Goal: Find specific fact: Find specific fact

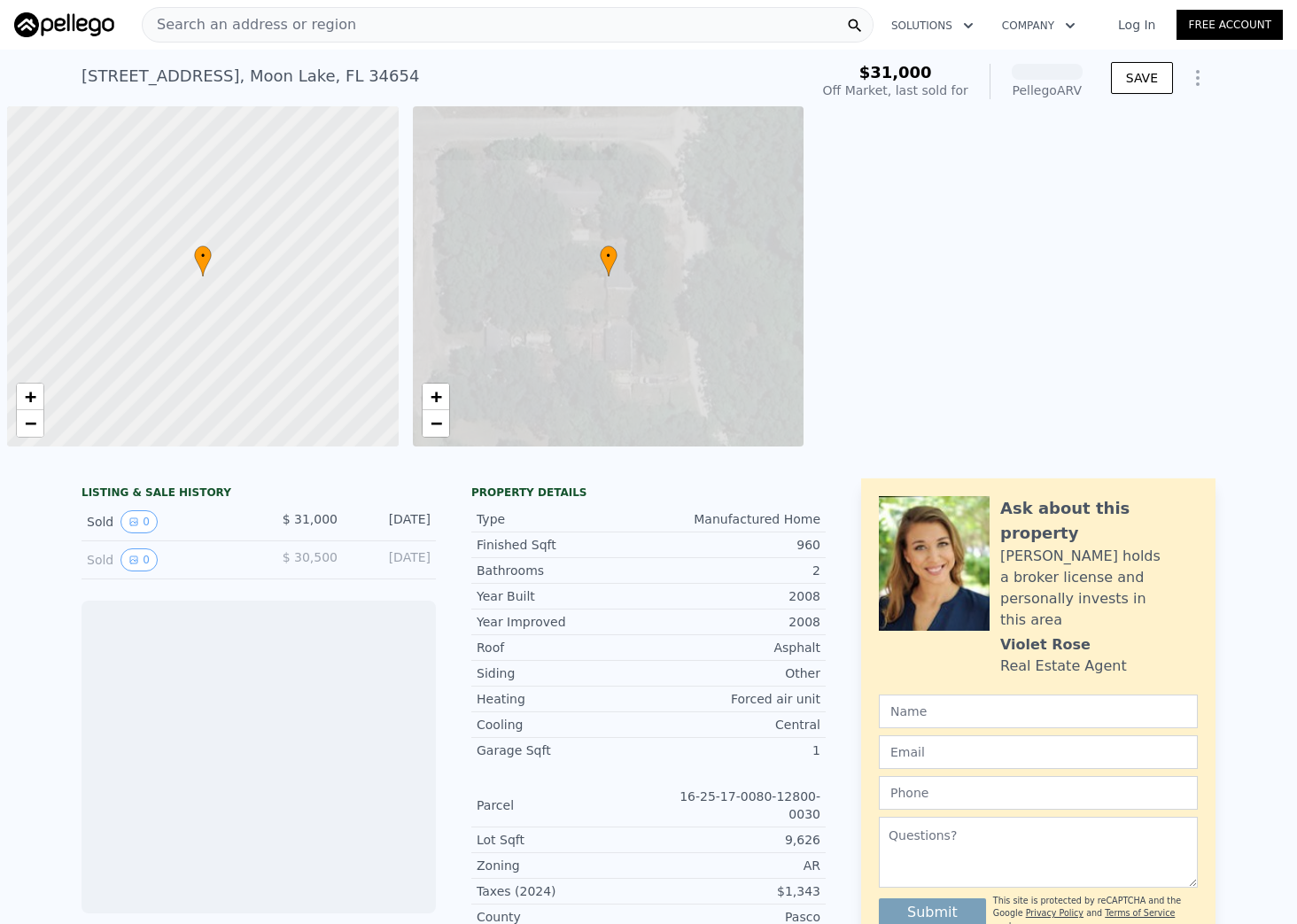
scroll to position [0, 7]
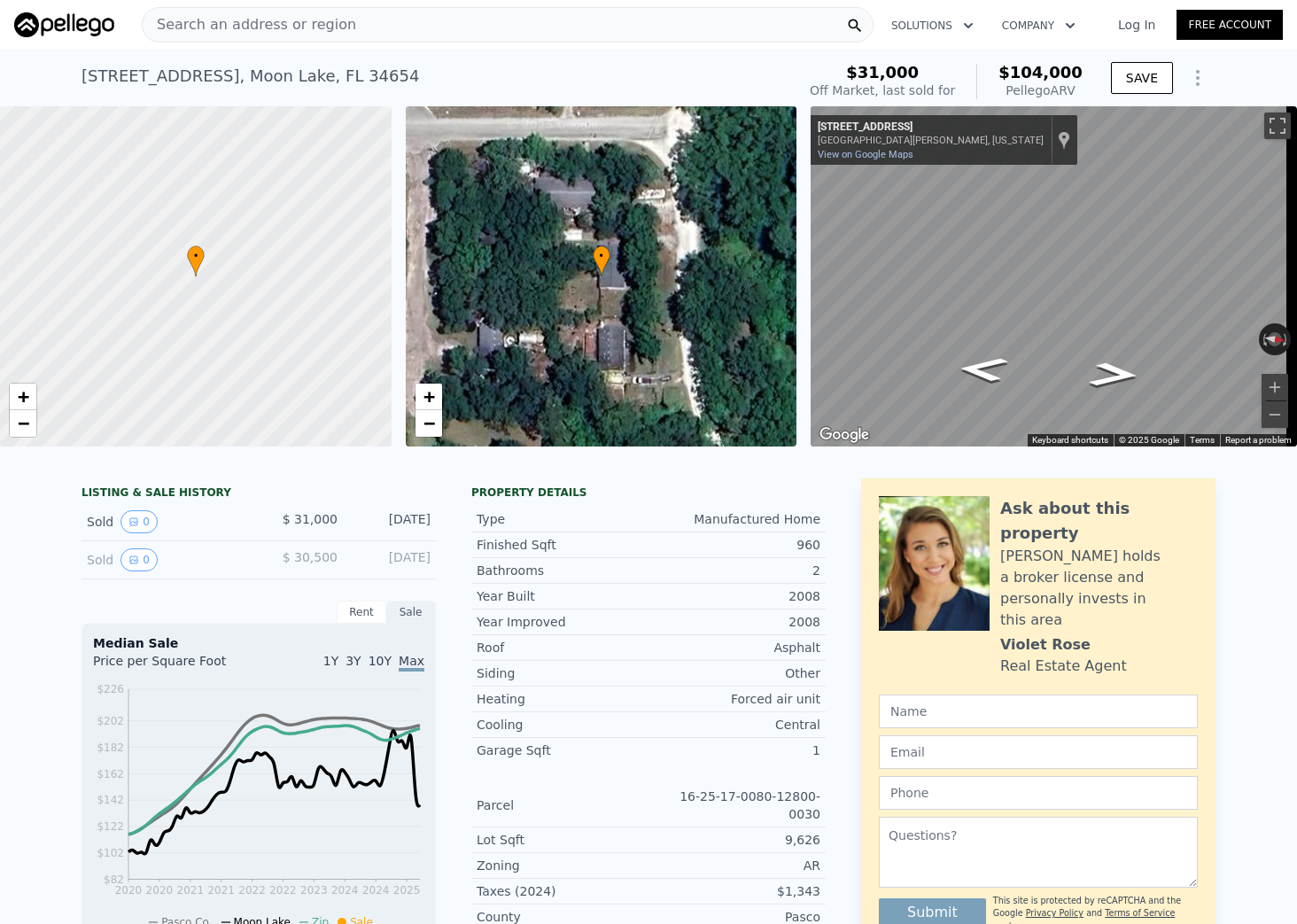
click at [323, 17] on span "Search an address or region" at bounding box center [249, 25] width 214 height 21
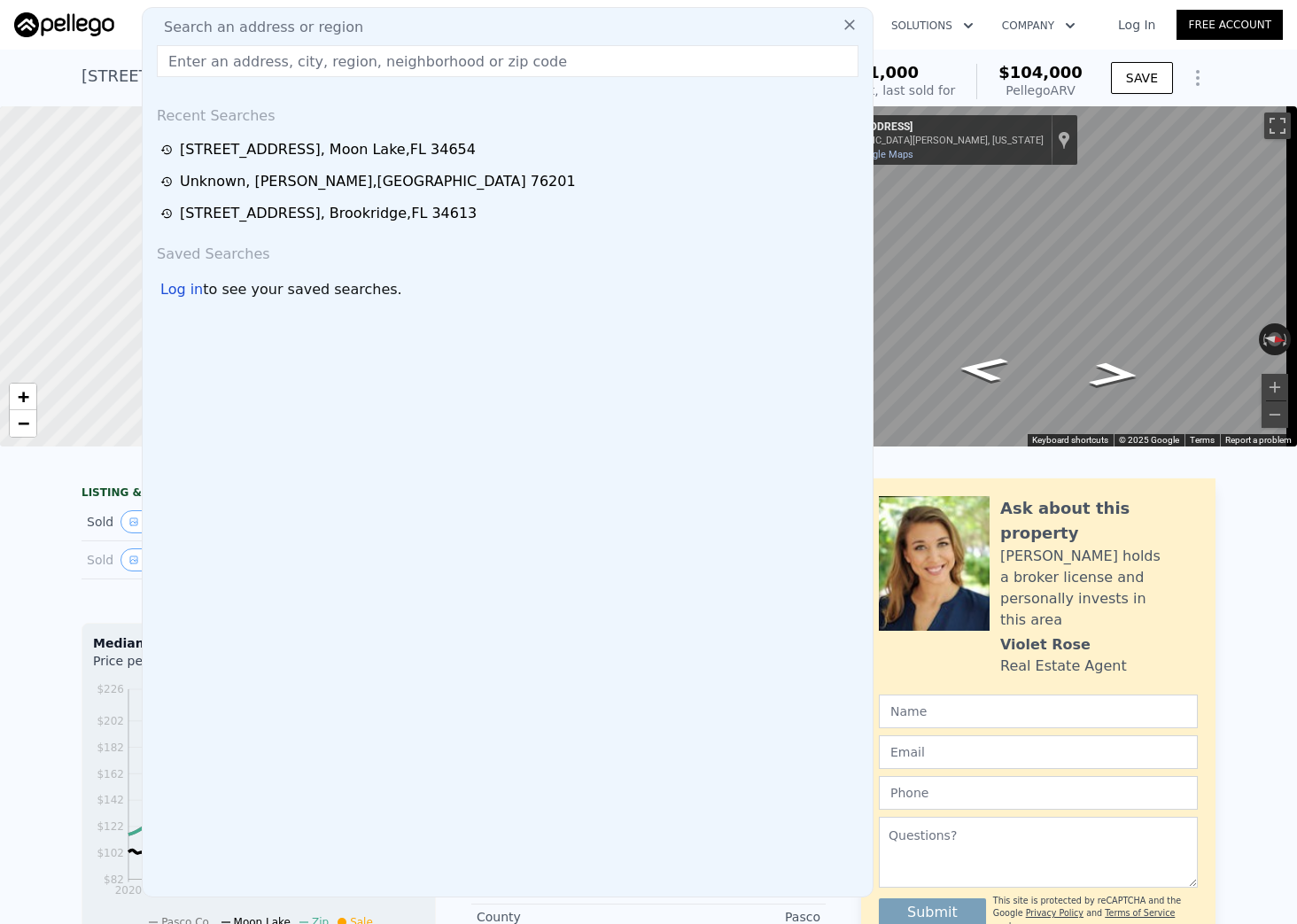
click at [110, 71] on div "[STREET_ADDRESS]" at bounding box center [250, 76] width 338 height 25
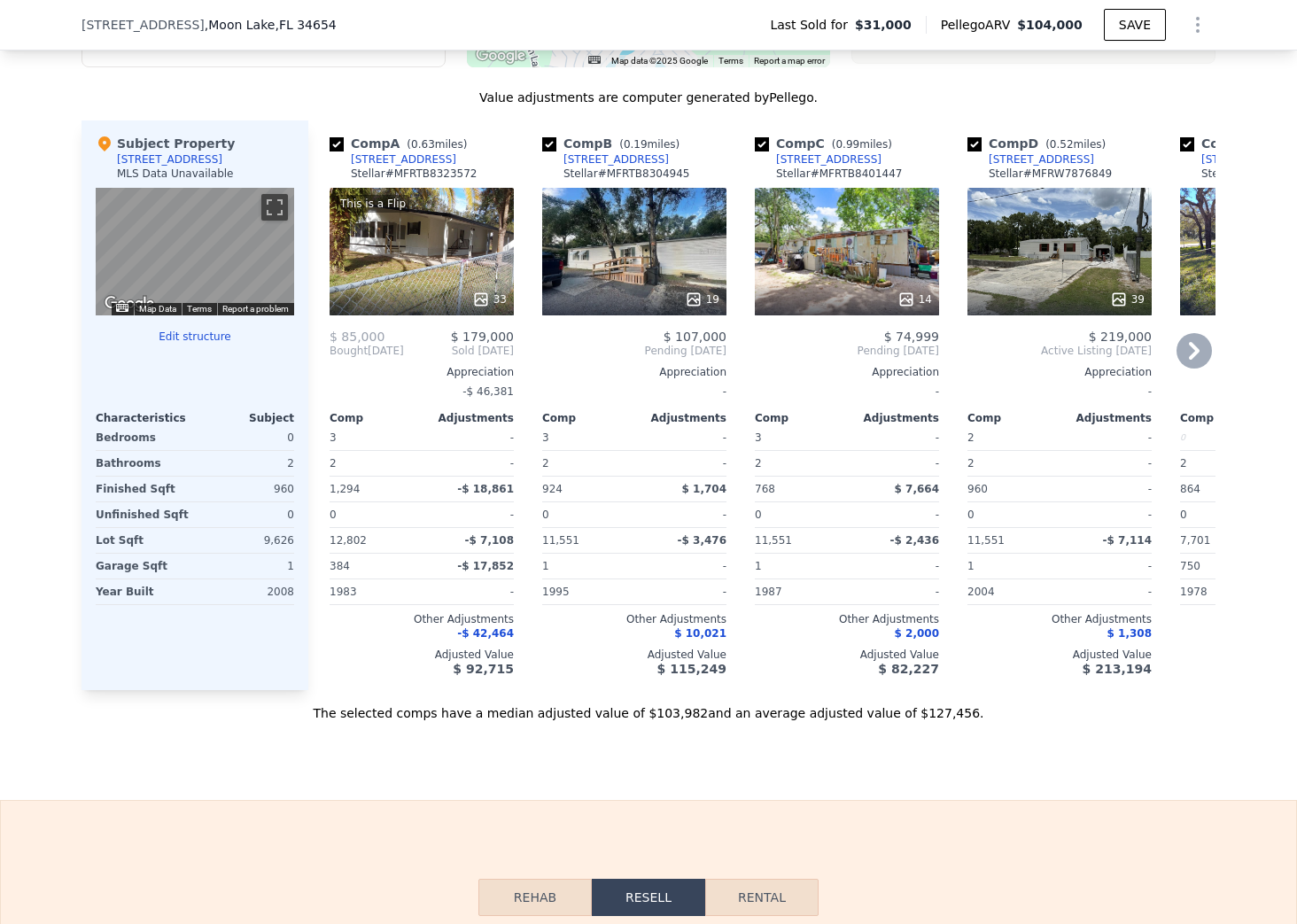
click at [1053, 163] on div "[STREET_ADDRESS]" at bounding box center [1041, 159] width 106 height 15
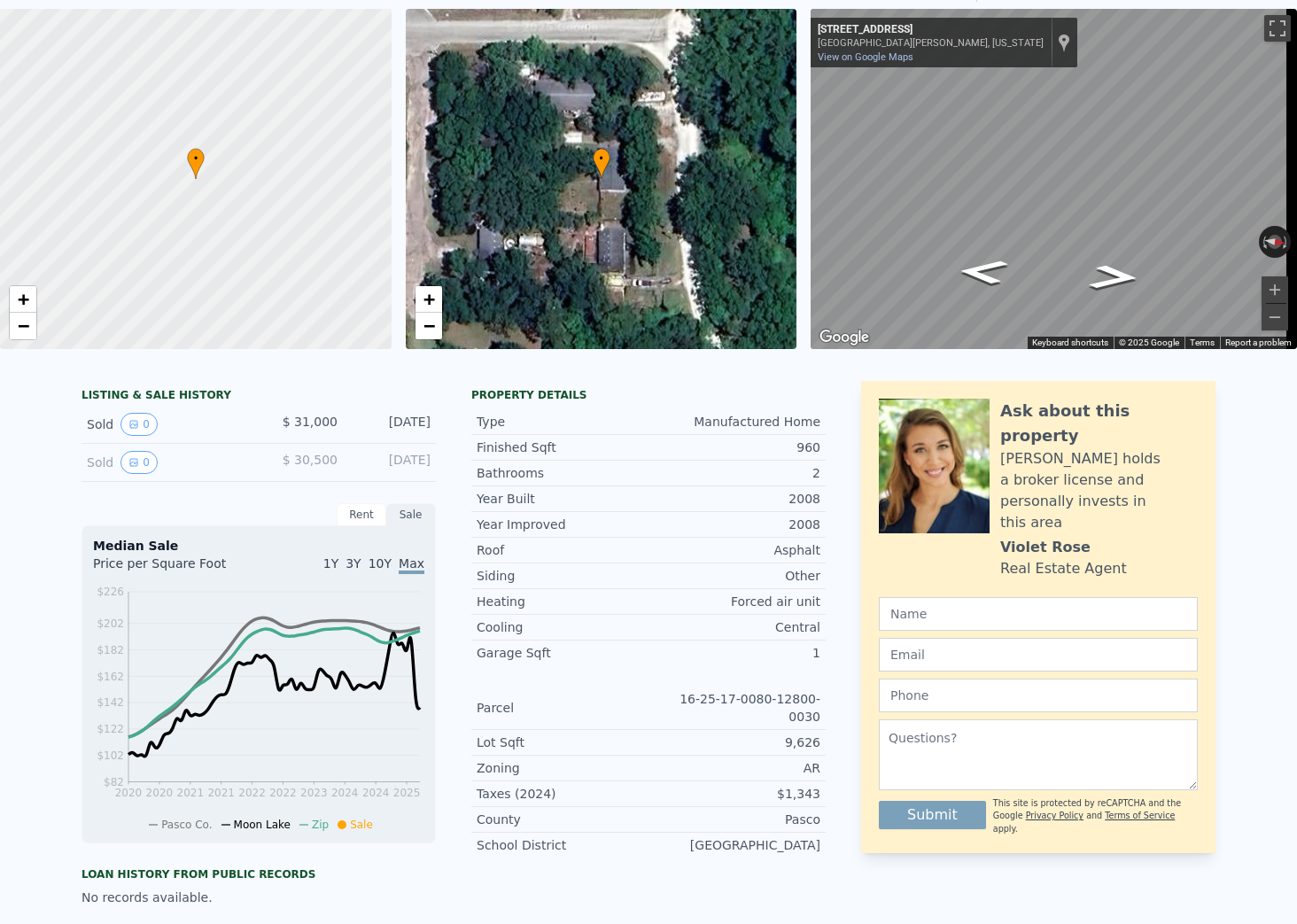
scroll to position [6, 0]
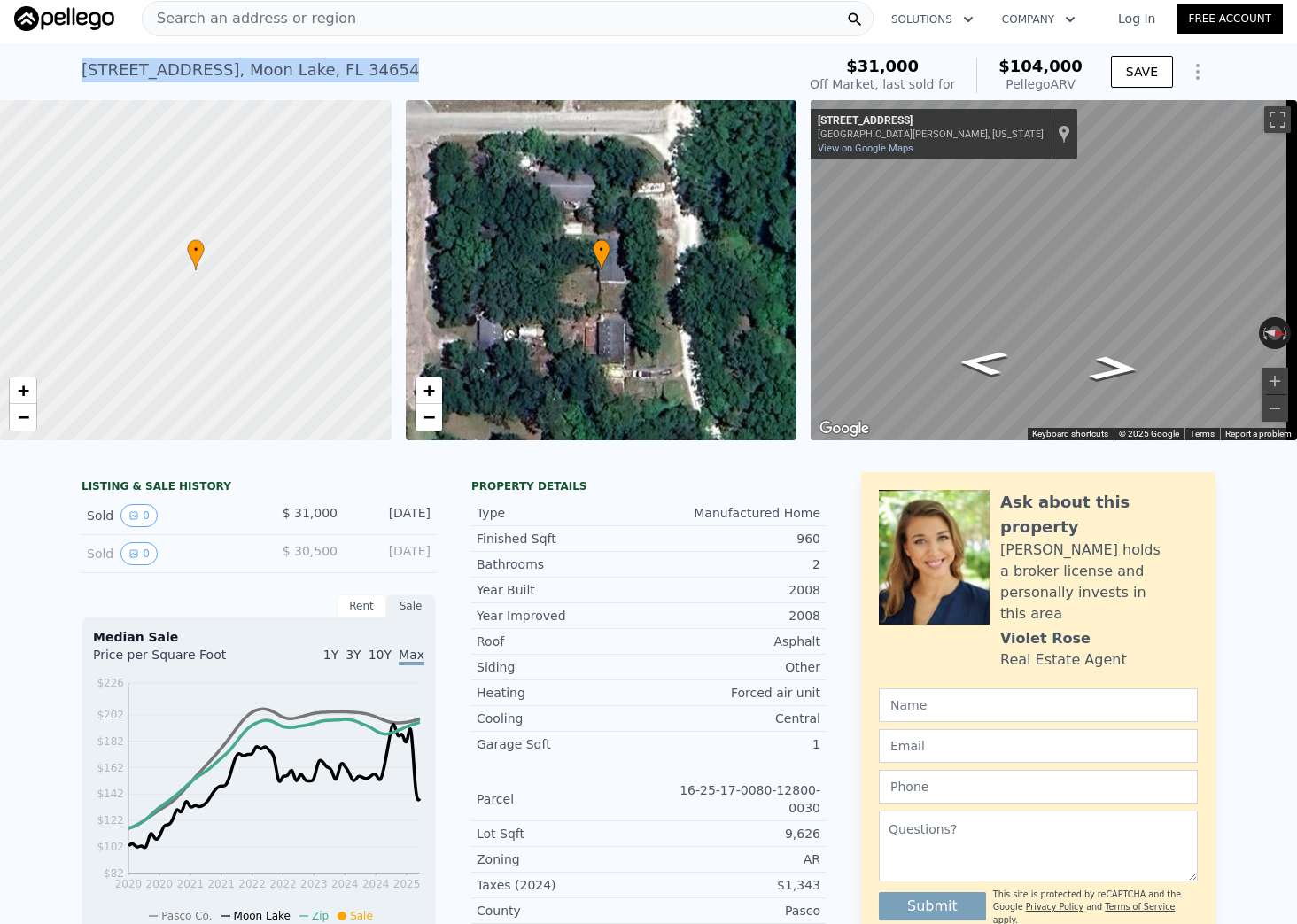
drag, startPoint x: 75, startPoint y: 73, endPoint x: 413, endPoint y: 89, distance: 338.4
click at [413, 89] on div "[STREET_ADDRESS] Sold [DATE] for $31k (~ARV $104k ) $31,000 Off Market, last so…" at bounding box center [648, 72] width 1297 height 57
copy div "[STREET_ADDRESS]"
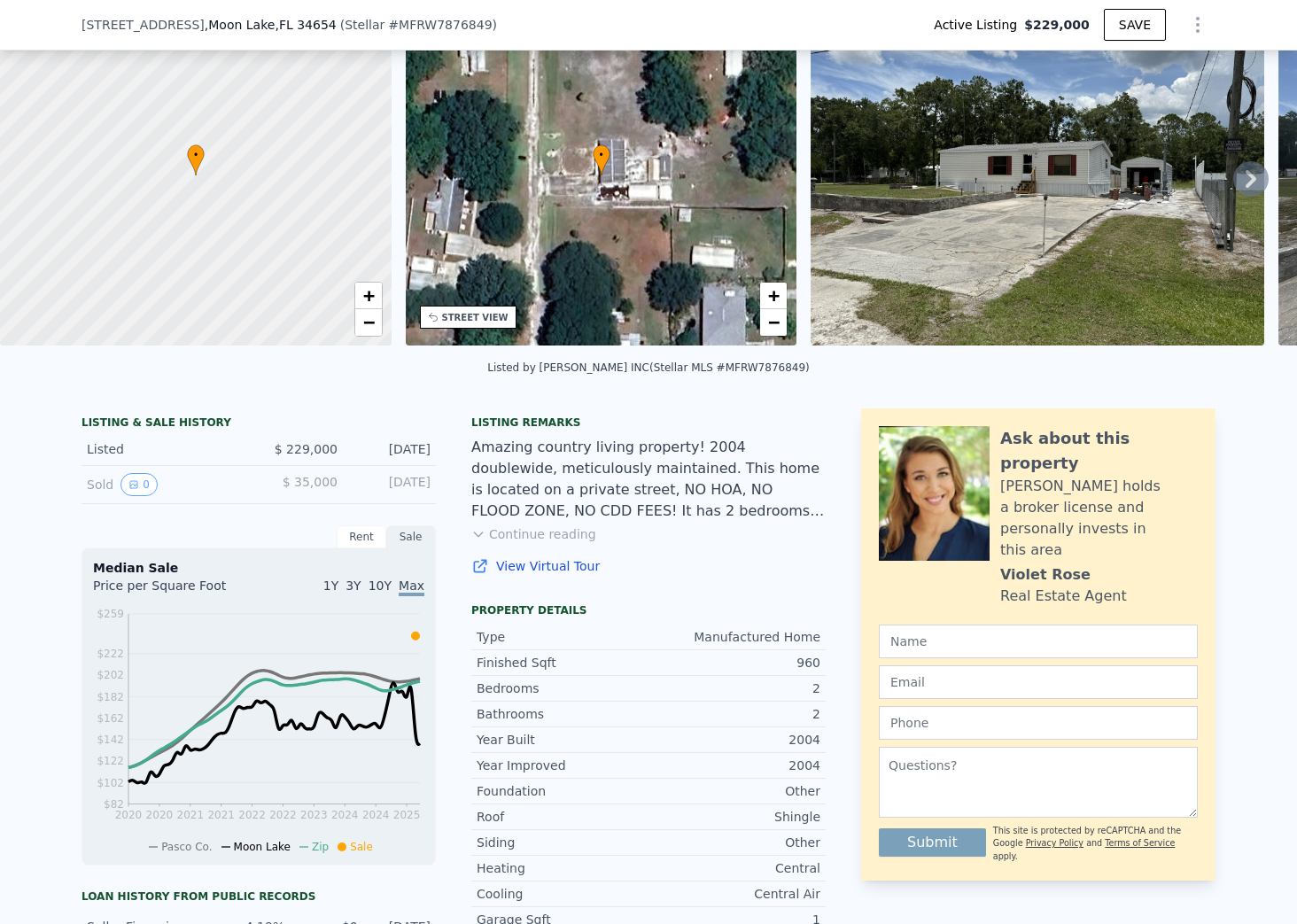
scroll to position [277, 0]
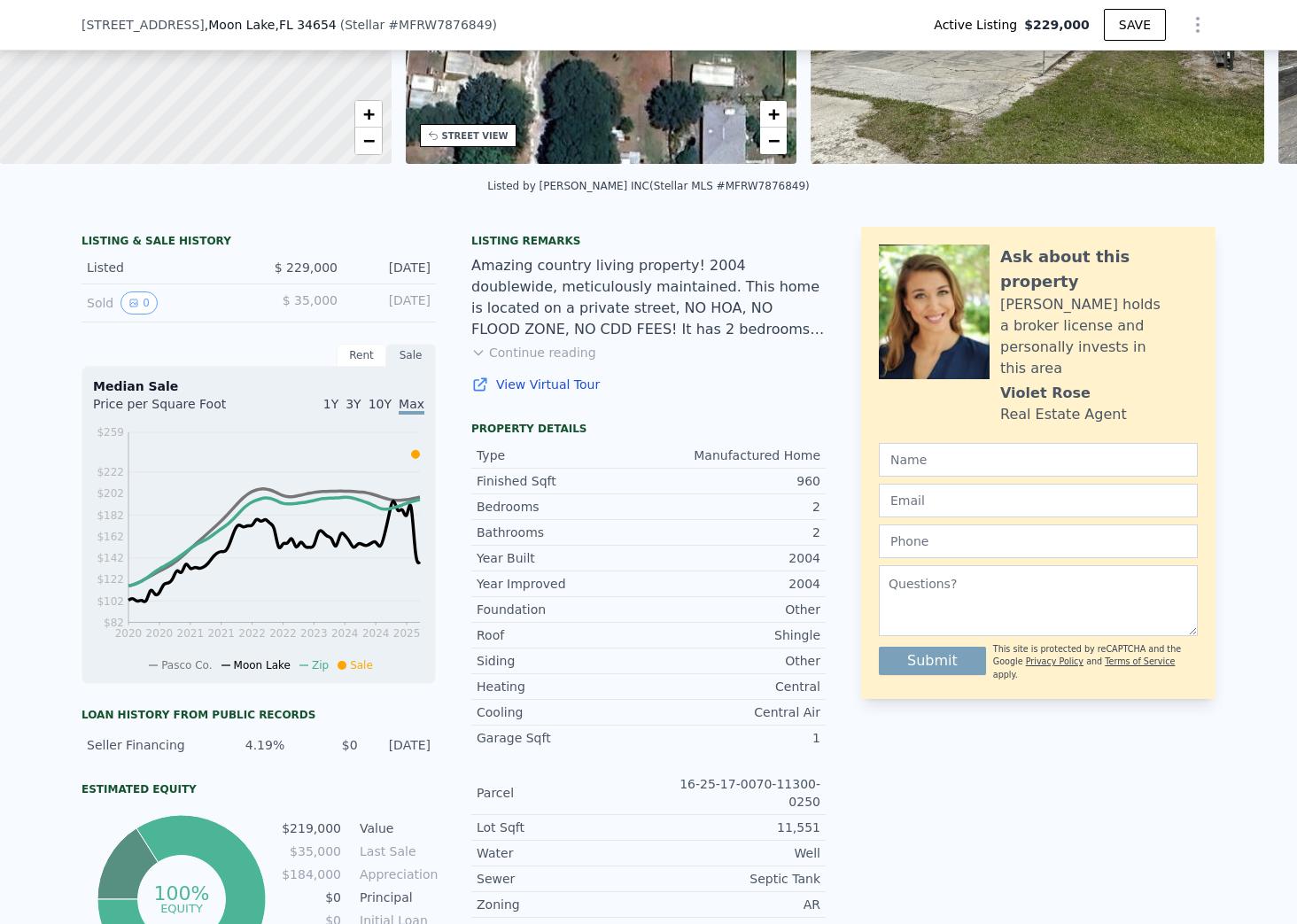
click at [214, 28] on span ", Moon Lake , FL 34654" at bounding box center [270, 24] width 132 height 17
drag, startPoint x: 214, startPoint y: 28, endPoint x: 182, endPoint y: 16, distance: 34.2
click at [204, 16] on span ", Moon Lake , FL 34654" at bounding box center [270, 24] width 132 height 17
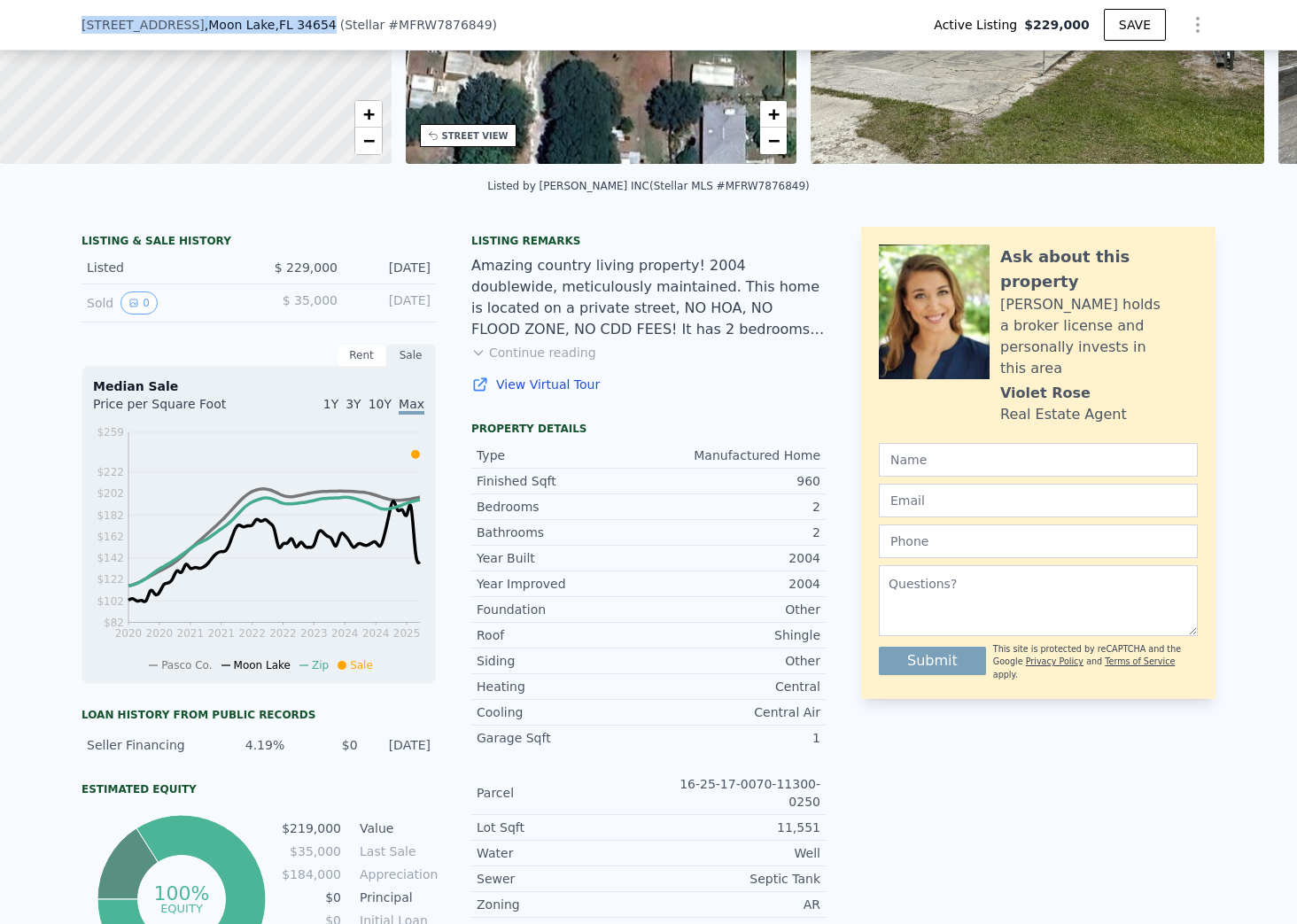
drag, startPoint x: 75, startPoint y: 26, endPoint x: 297, endPoint y: 26, distance: 222.0
click at [297, 26] on div "10654 Holgate St , Moon Lake , FL 34654 ( Stellar # MFRW7876849 ) Active Listin…" at bounding box center [648, 25] width 1297 height 50
copy div "10654 Holgate St , Moon Lake , FL 34654"
